Goal: Task Accomplishment & Management: Manage account settings

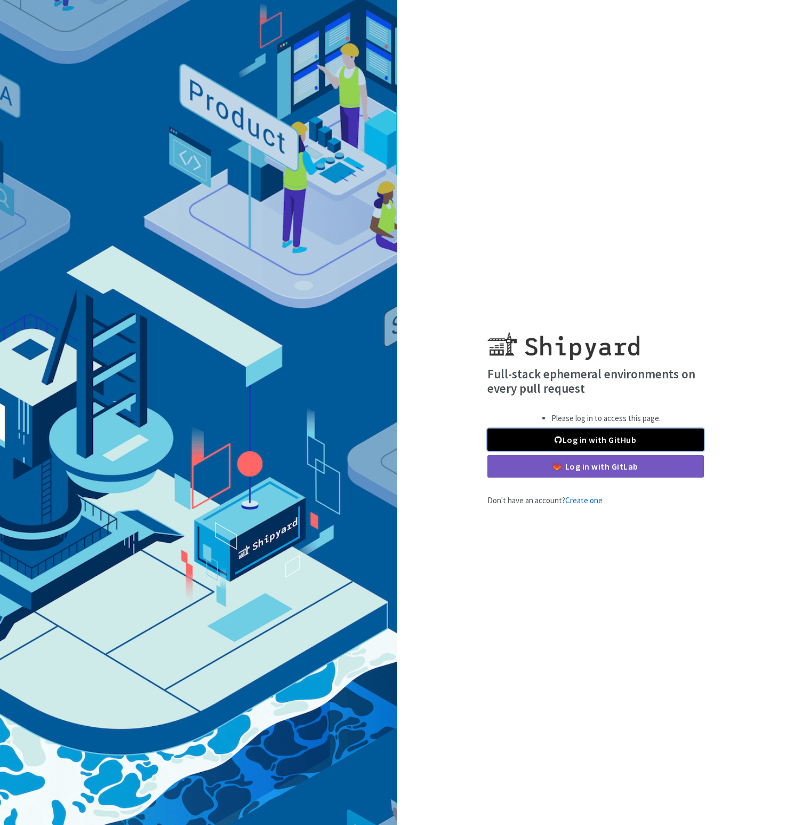
click at [566, 439] on link "Log in with GitHub" at bounding box center [596, 439] width 217 height 22
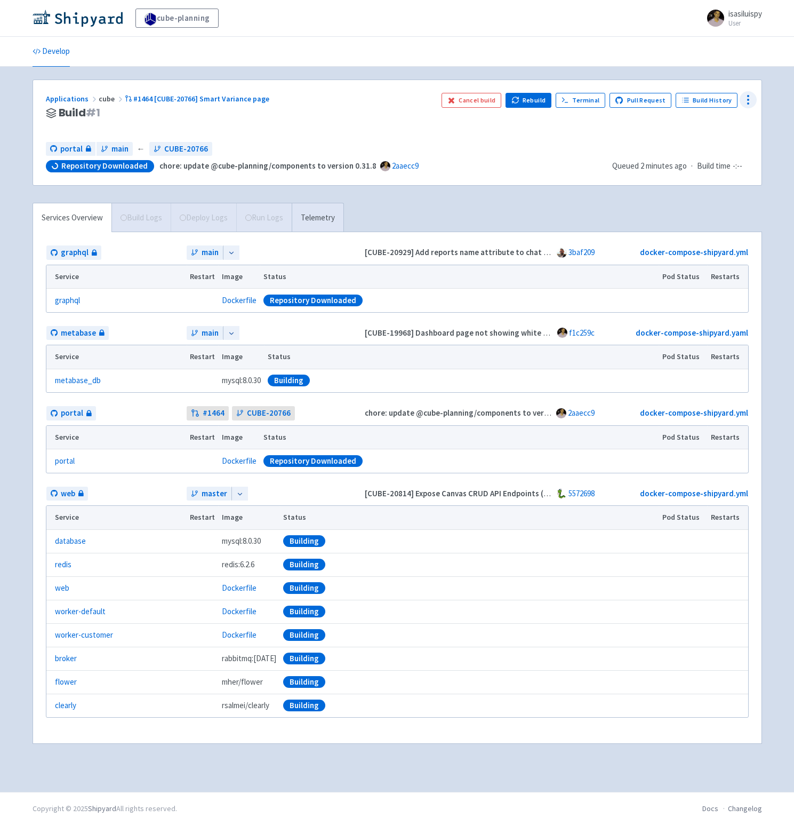
click at [753, 94] on icon at bounding box center [748, 99] width 13 height 13
click at [692, 125] on span "Configure" at bounding box center [690, 124] width 34 height 15
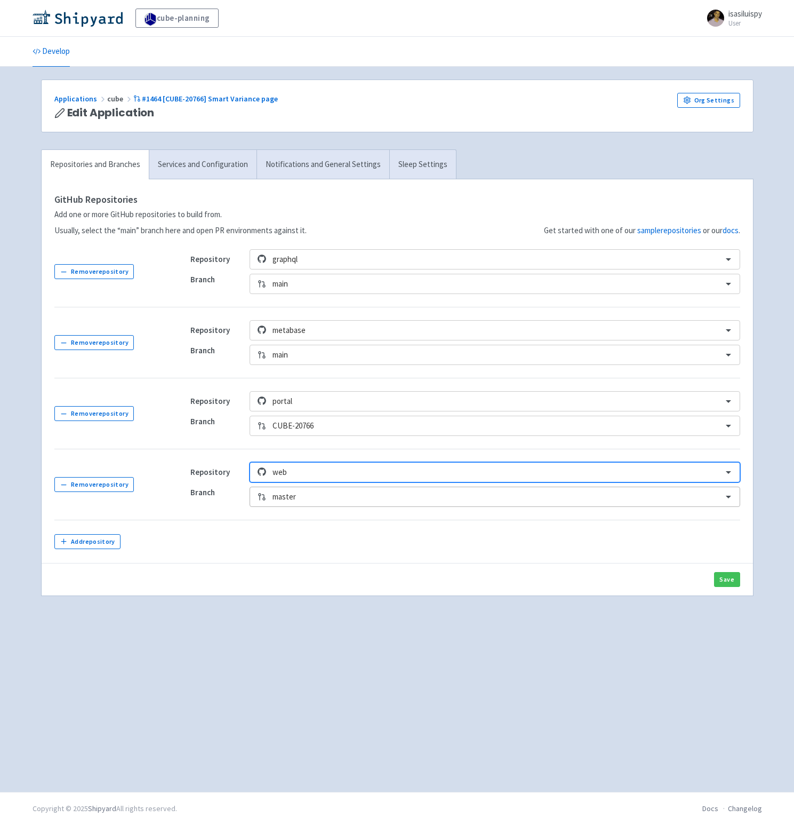
click at [303, 496] on div at bounding box center [494, 497] width 443 height 14
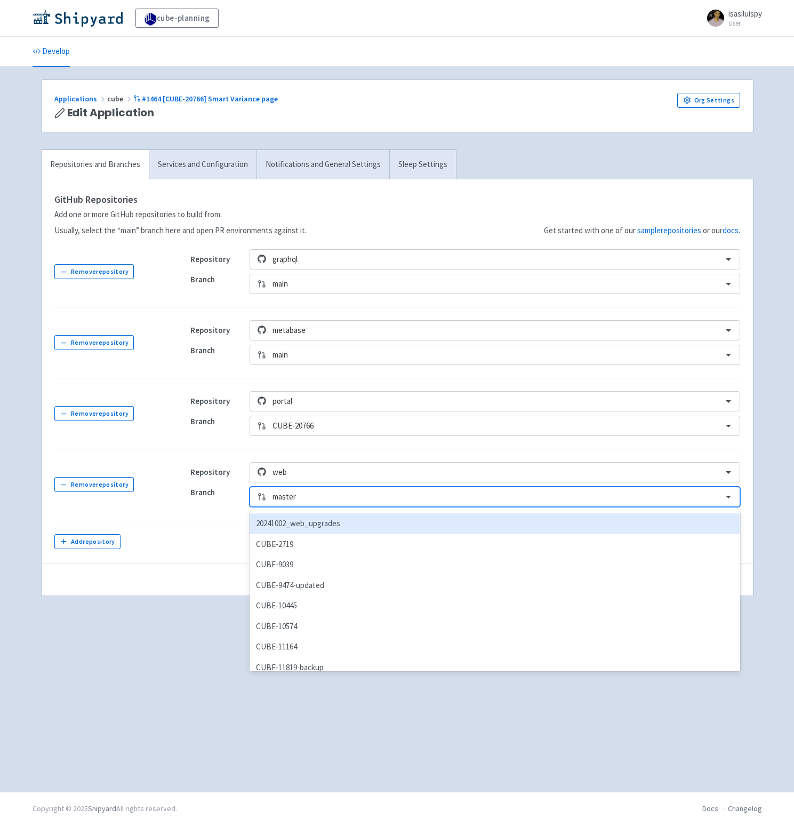
paste input "CUBE-20766"
type input "CUBE-20766"
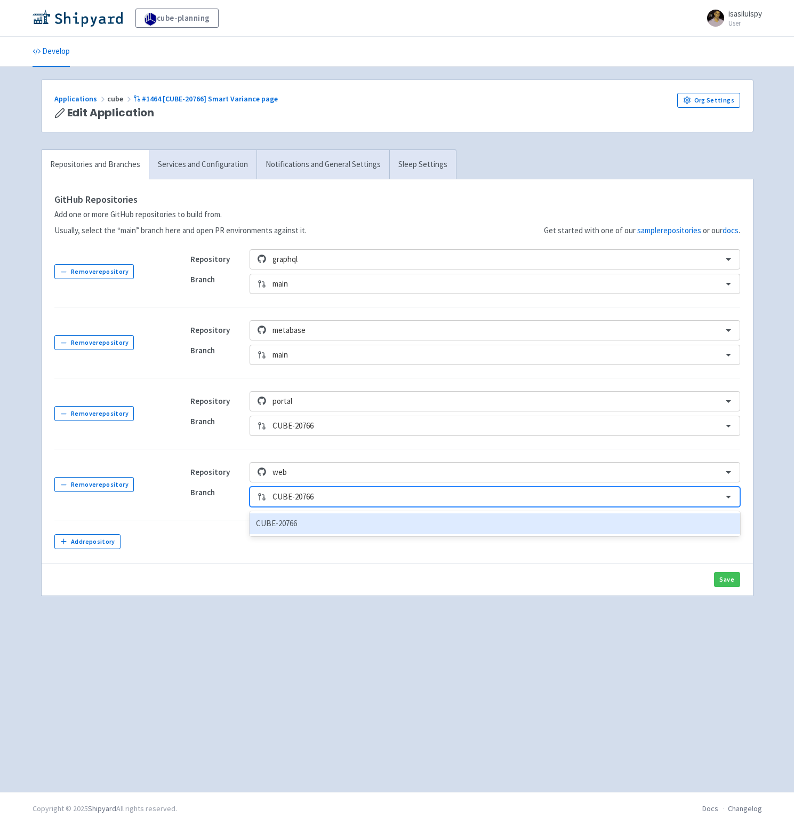
click at [307, 515] on div "CUBE-20766" at bounding box center [495, 523] width 490 height 21
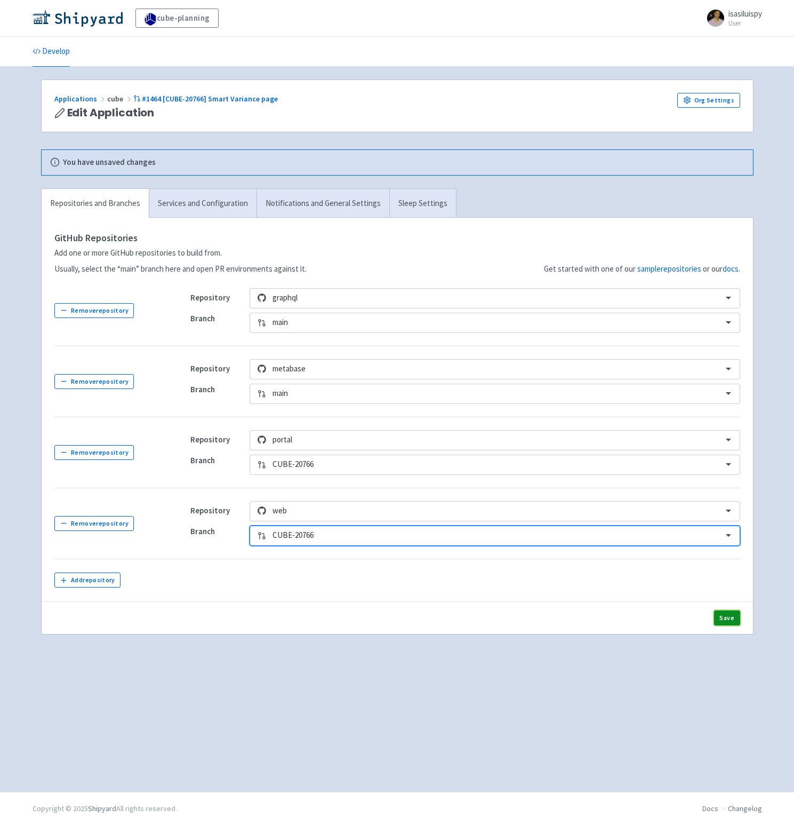
click at [724, 617] on button "Save" at bounding box center [727, 617] width 26 height 15
